Goal: Browse casually: Explore the website without a specific task or goal

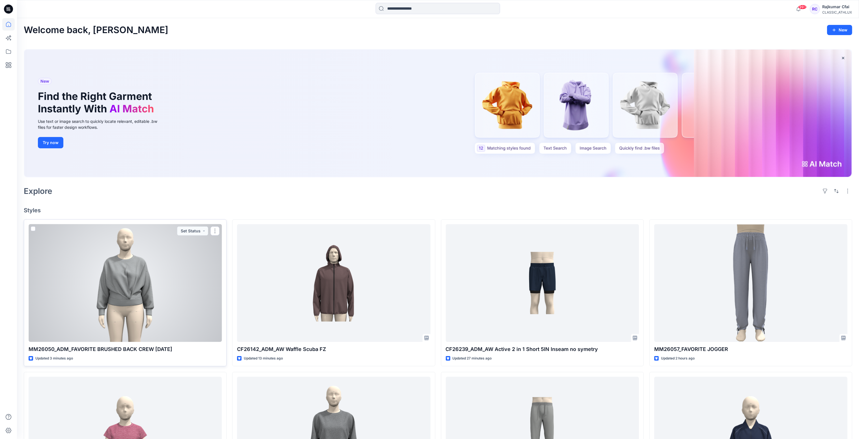
click at [159, 267] on div at bounding box center [125, 283] width 193 height 118
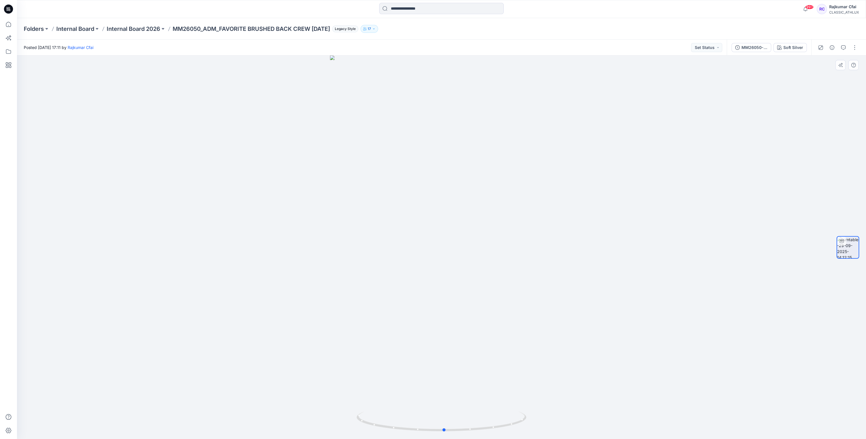
drag, startPoint x: 641, startPoint y: 287, endPoint x: 549, endPoint y: 185, distance: 137.9
click at [802, 331] on div at bounding box center [441, 246] width 849 height 383
click at [794, 47] on div "Soft Silver" at bounding box center [793, 47] width 20 height 6
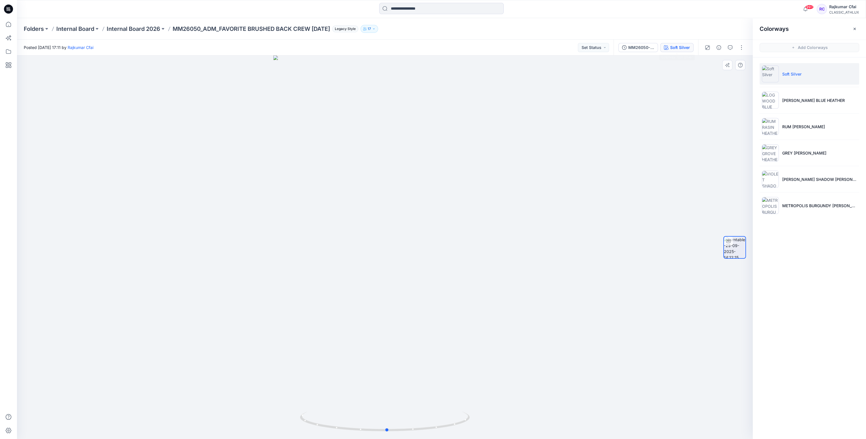
click at [257, 146] on div at bounding box center [385, 246] width 736 height 383
click at [11, 12] on icon at bounding box center [8, 9] width 9 height 9
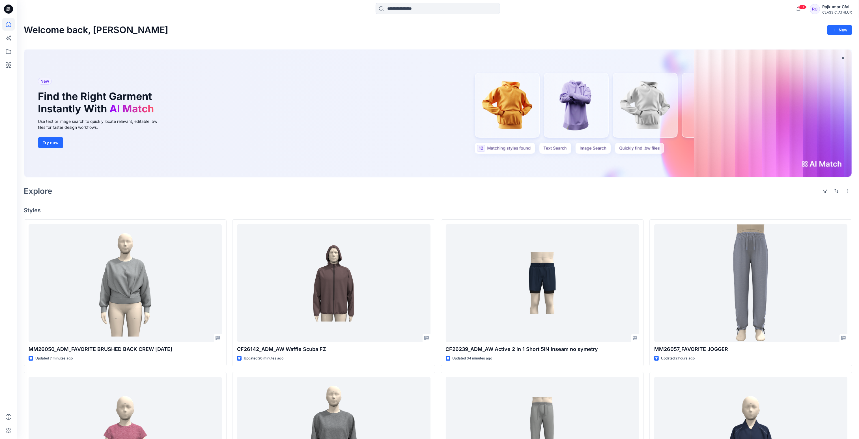
drag, startPoint x: 322, startPoint y: 194, endPoint x: 319, endPoint y: 194, distance: 2.8
click at [322, 194] on div "Explore" at bounding box center [438, 191] width 829 height 14
